Goal: Transaction & Acquisition: Purchase product/service

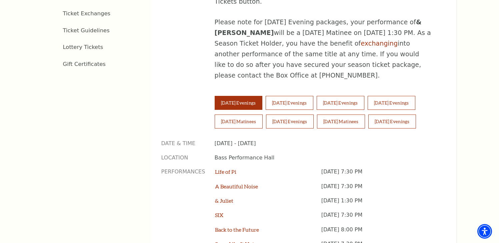
scroll to position [433, 0]
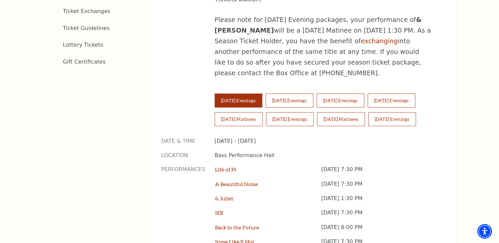
drag, startPoint x: 370, startPoint y: 128, endPoint x: 368, endPoint y: 124, distance: 4.5
click at [370, 152] on p "Bass Performance Hall" at bounding box center [324, 155] width 221 height 7
click at [306, 94] on button "[DATE] Evenings" at bounding box center [289, 101] width 48 height 14
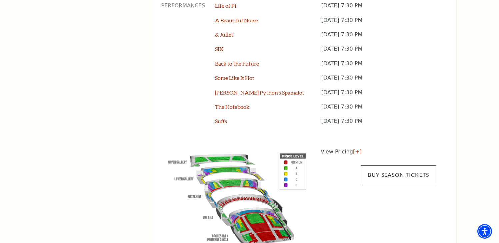
scroll to position [601, 0]
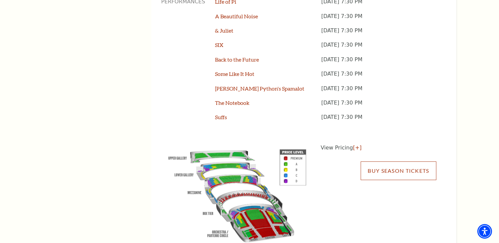
click at [396, 162] on link "Buy Season Tickets" at bounding box center [397, 171] width 75 height 19
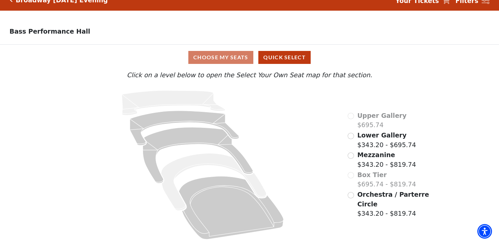
scroll to position [12, 0]
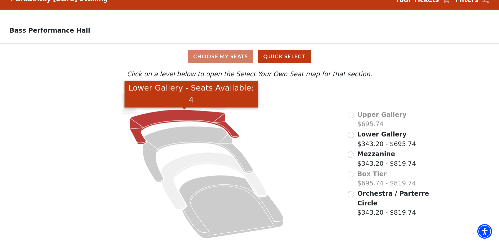
click at [190, 114] on icon "Lower Gallery - Seats Available: 4" at bounding box center [184, 127] width 109 height 35
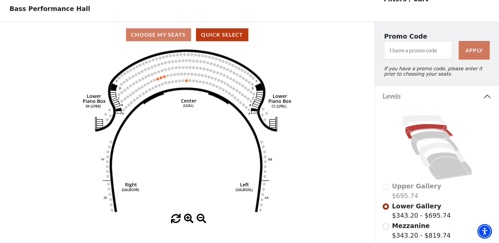
scroll to position [33, 0]
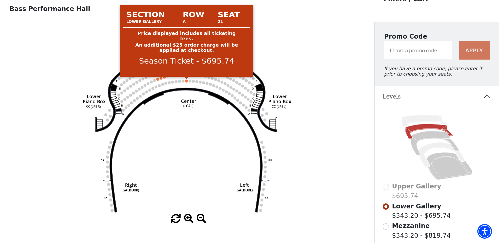
click at [187, 81] on circle at bounding box center [186, 81] width 3 height 3
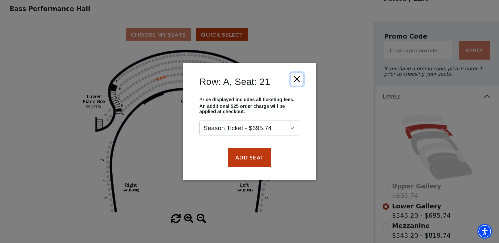
click at [299, 80] on button "Close" at bounding box center [296, 79] width 13 height 13
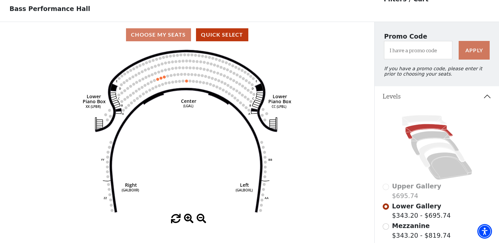
click at [341, 82] on icon "Right (GALBOXR) E D C B A E D C B A YY ZZ Left (GALBOXL) BB AA Center Lower Pia…" at bounding box center [187, 131] width 336 height 167
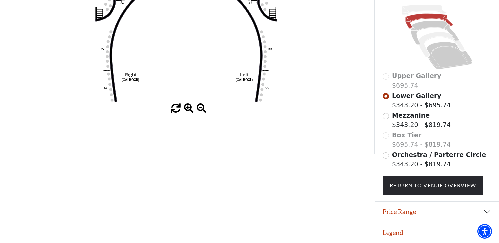
scroll to position [144, 0]
